Goal: Task Accomplishment & Management: Manage account settings

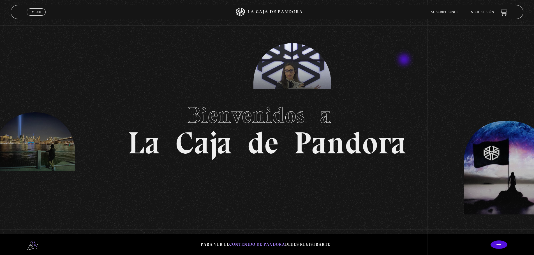
click at [404, 61] on section "Bienvenidos a La Caja de Pandora" at bounding box center [267, 127] width 534 height 255
click at [445, 5] on header "Menu Cerrar Suscripciones Inicie sesión" at bounding box center [267, 12] width 512 height 14
click at [481, 12] on link "Inicie sesión" at bounding box center [481, 12] width 25 height 3
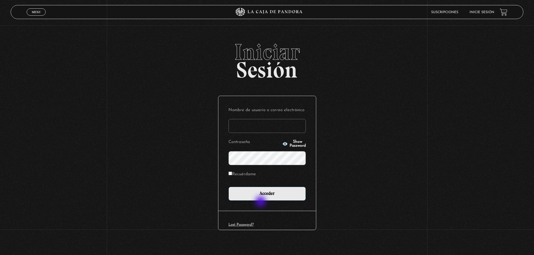
type input "[EMAIL_ADDRESS][DOMAIN_NAME]"
click at [261, 202] on div "Nombre de usuario o correo electrónico [EMAIL_ADDRESS][DOMAIN_NAME] Contraseña …" at bounding box center [267, 153] width 98 height 115
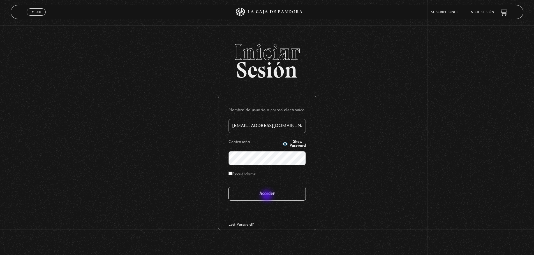
click at [272, 193] on input "Acceder" at bounding box center [266, 194] width 77 height 14
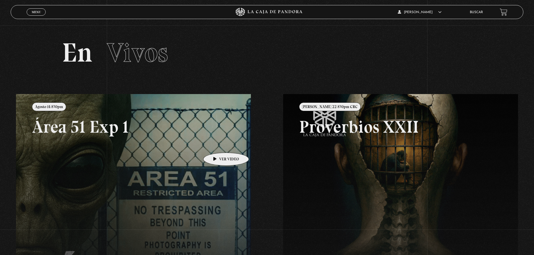
click at [217, 144] on link at bounding box center [283, 221] width 534 height 255
